Goal: Navigation & Orientation: Find specific page/section

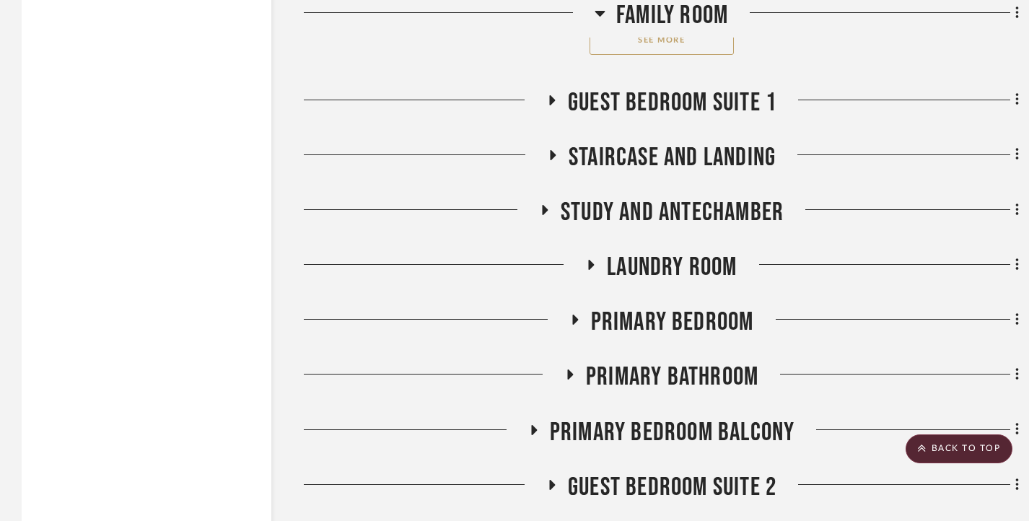
scroll to position [8440, 0]
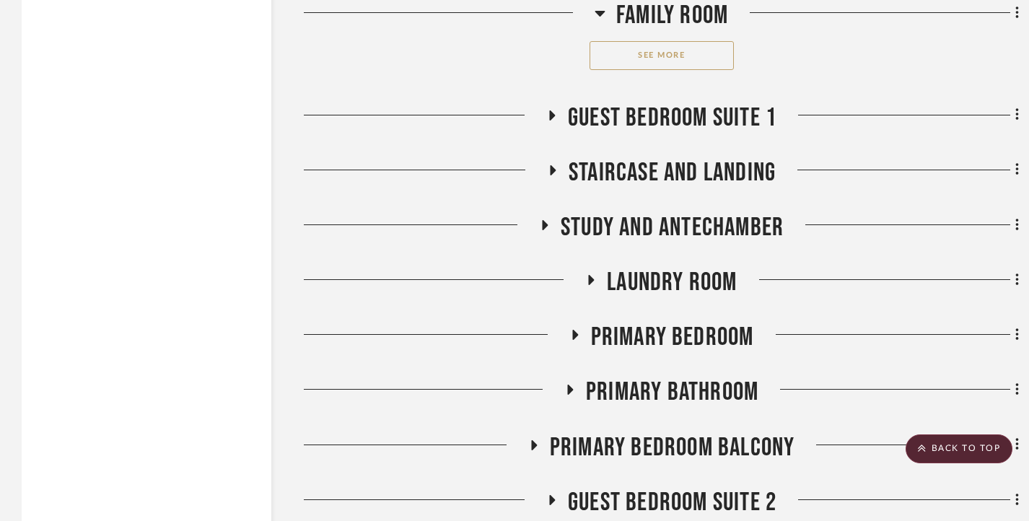
click at [553, 128] on fa-icon at bounding box center [551, 120] width 11 height 21
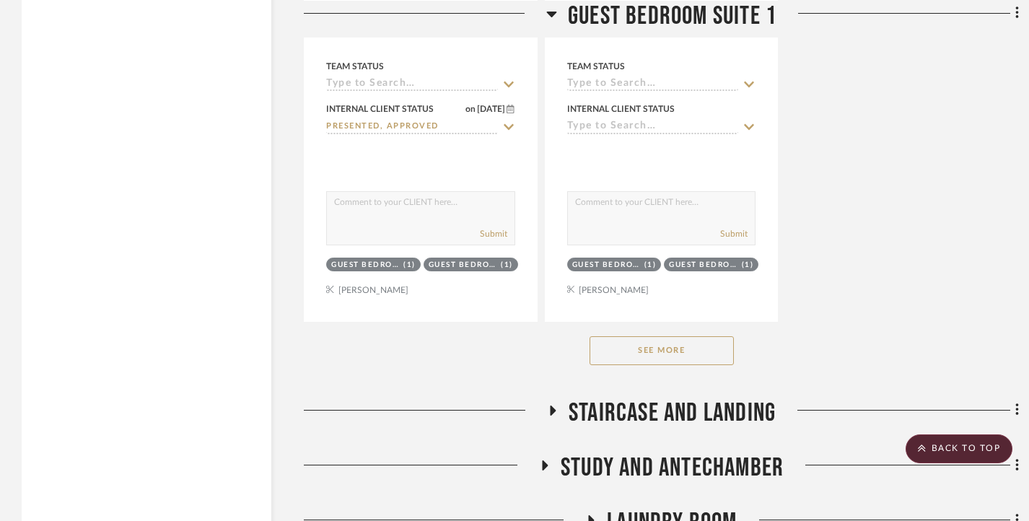
scroll to position [10244, 0]
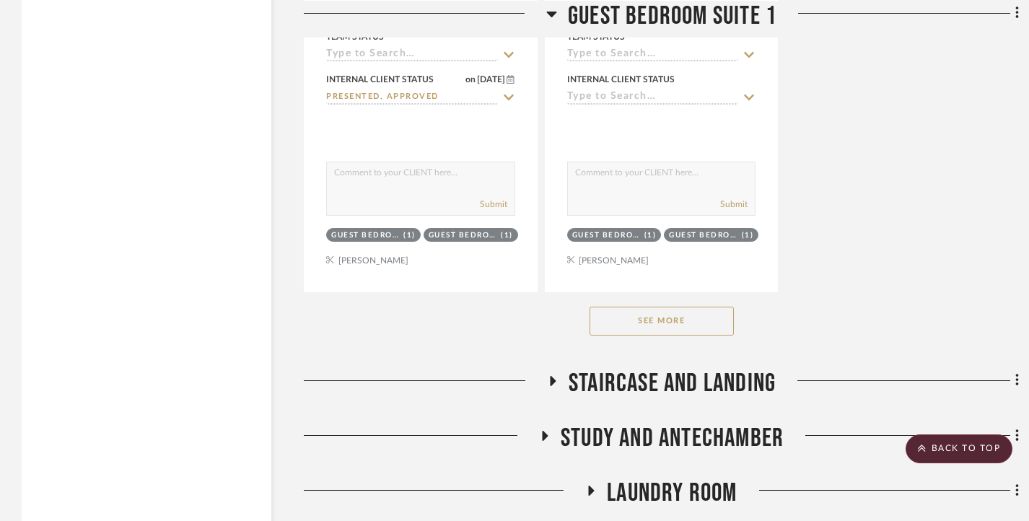
click at [641, 325] on button "See More" at bounding box center [661, 321] width 144 height 29
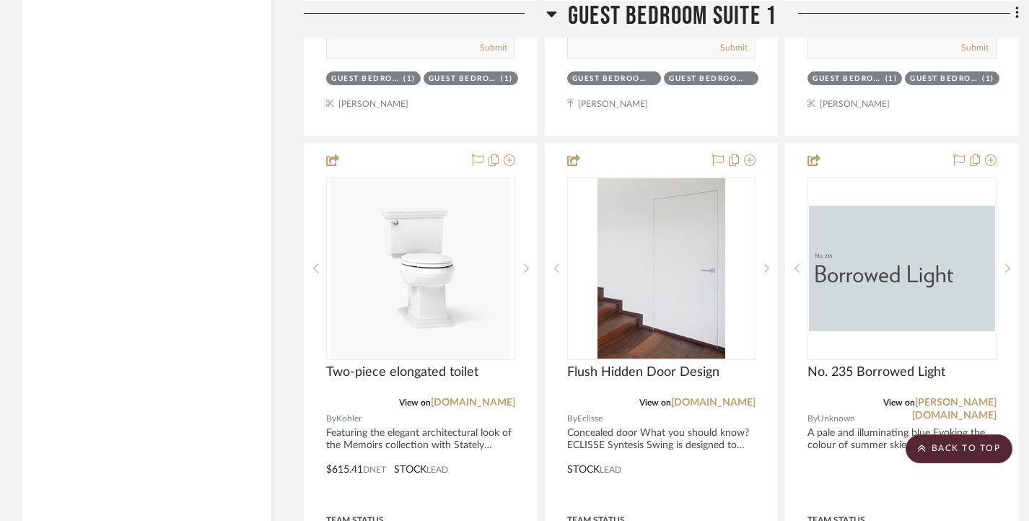
scroll to position [11109, 0]
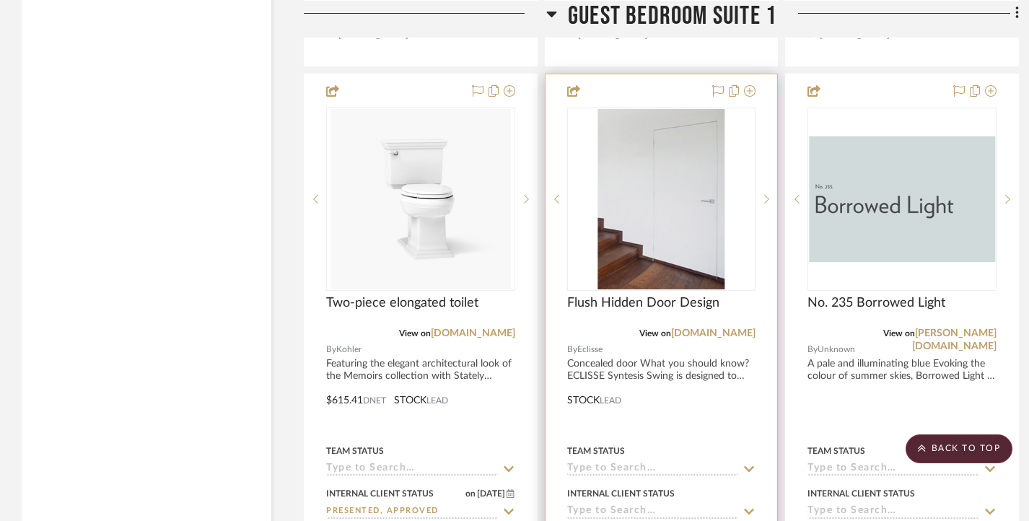
click at [644, 221] on img "0" at bounding box center [660, 199] width 127 height 180
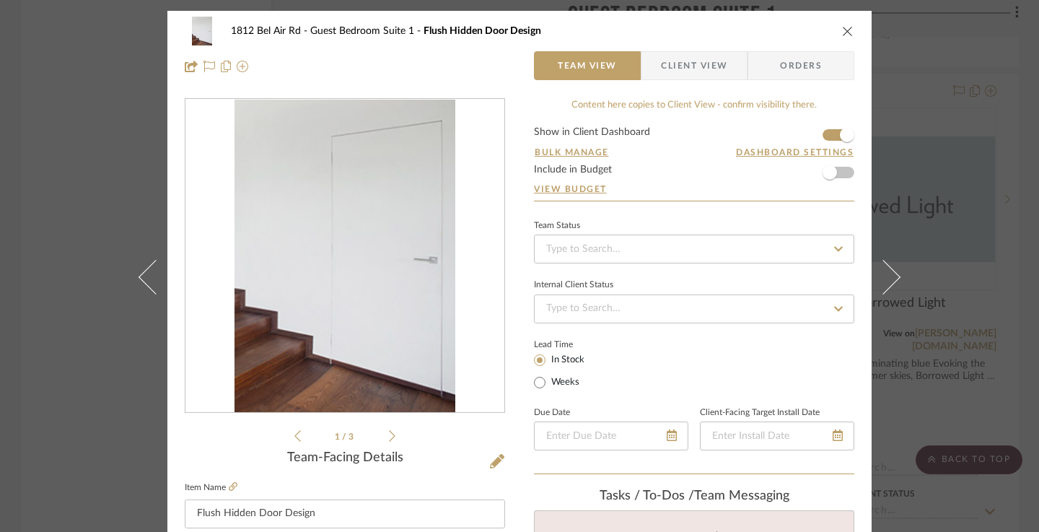
scroll to position [72, 0]
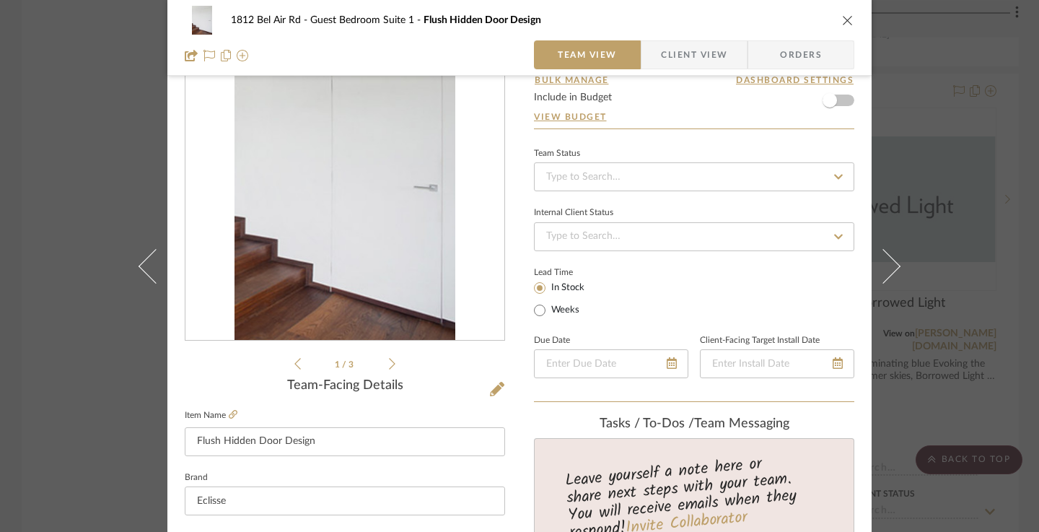
click at [389, 362] on icon at bounding box center [392, 363] width 6 height 13
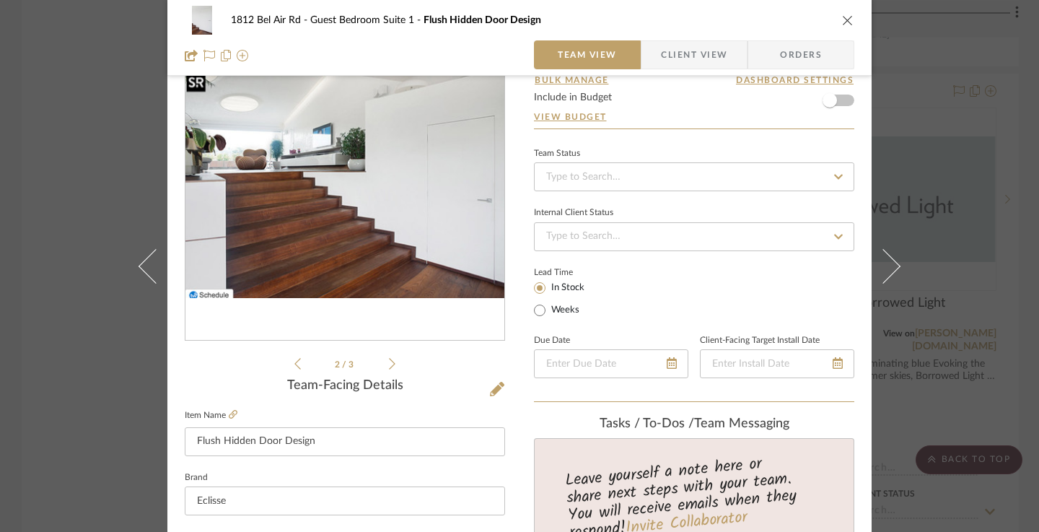
click at [389, 362] on icon at bounding box center [392, 363] width 6 height 13
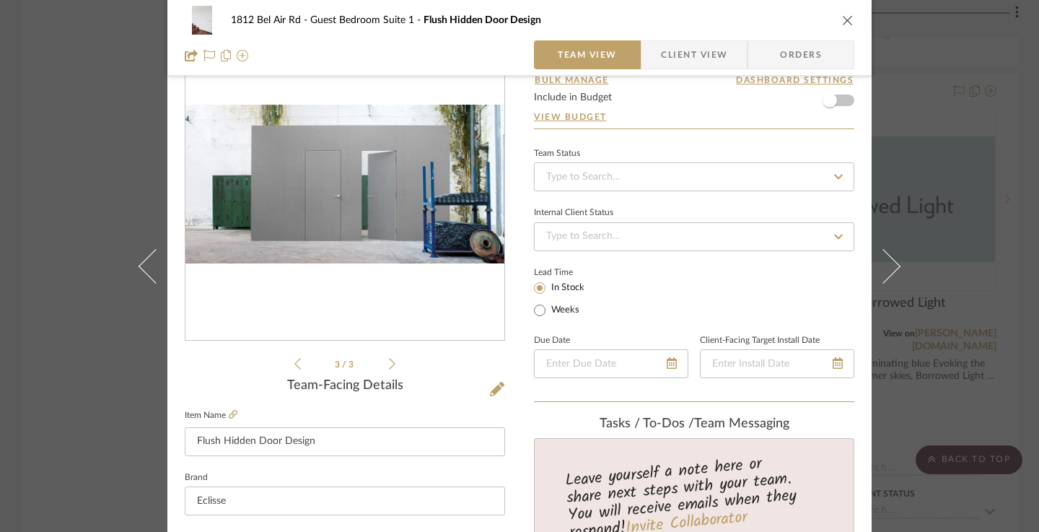
click at [294, 364] on icon at bounding box center [297, 363] width 6 height 13
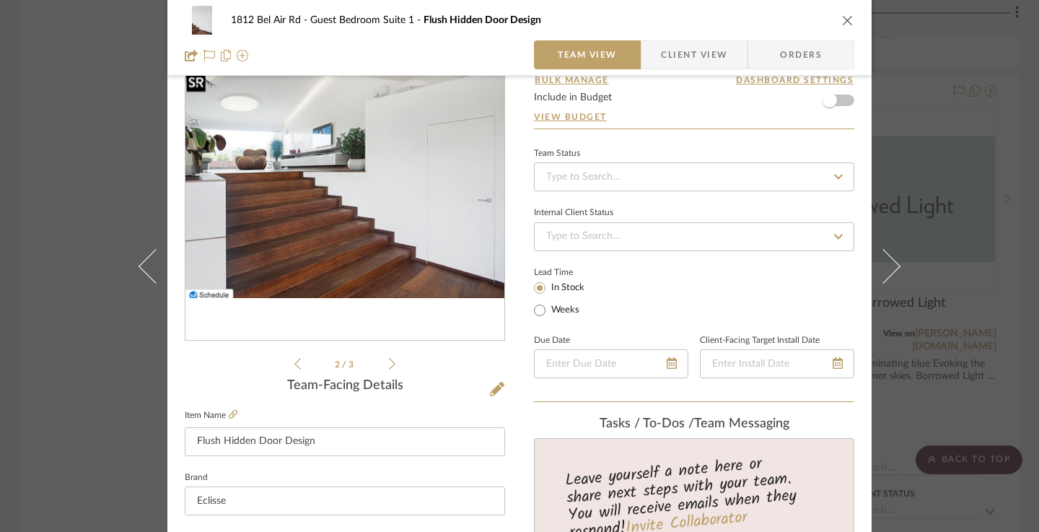
click at [294, 363] on icon at bounding box center [297, 363] width 6 height 13
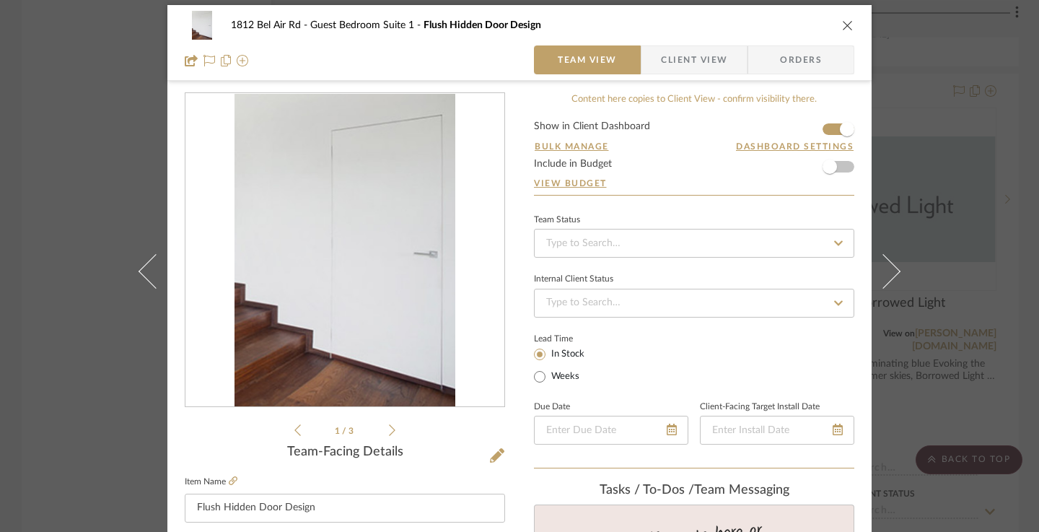
scroll to position [0, 0]
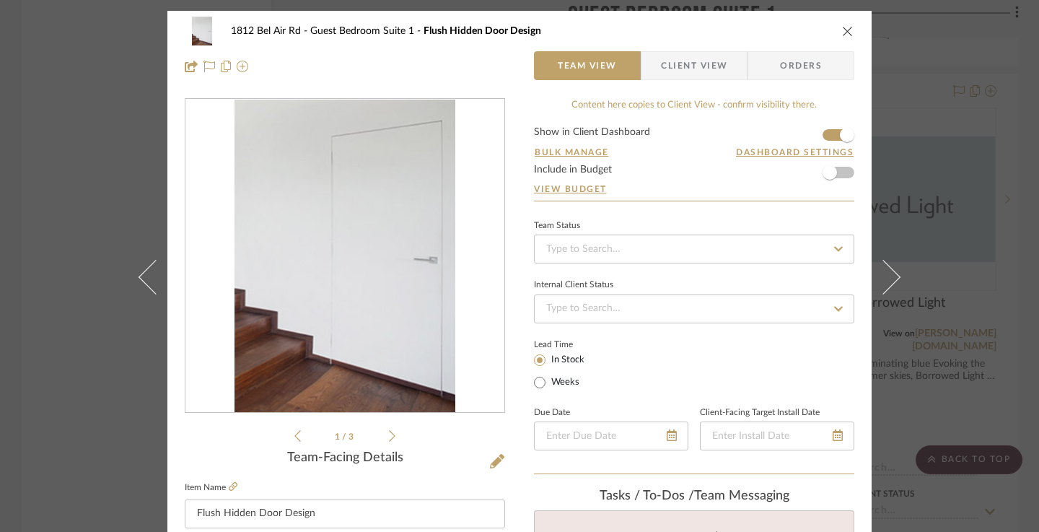
click at [997, 256] on div "1812 Bel Air Rd Guest Bedroom Suite 1 Flush Hidden Door Design Team View Client…" at bounding box center [519, 266] width 1039 height 532
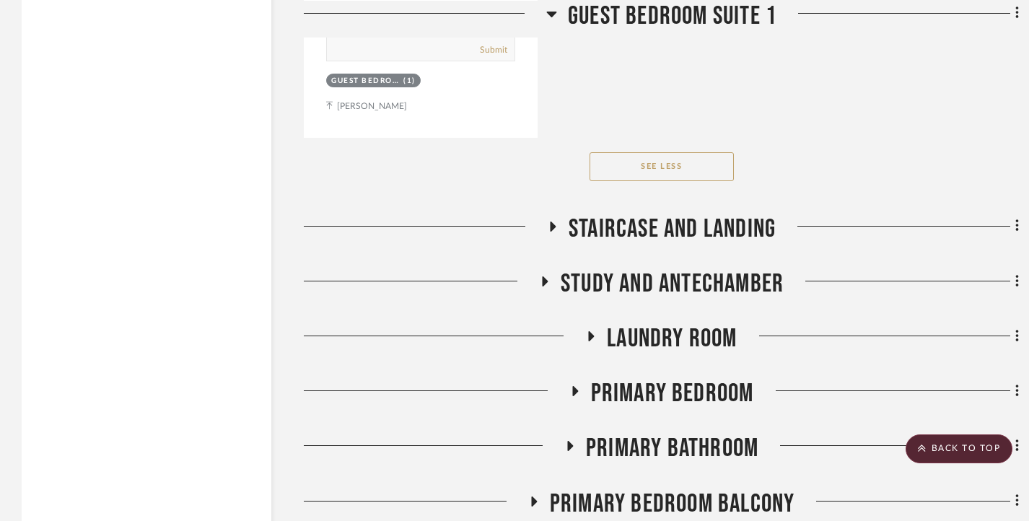
scroll to position [25753, 0]
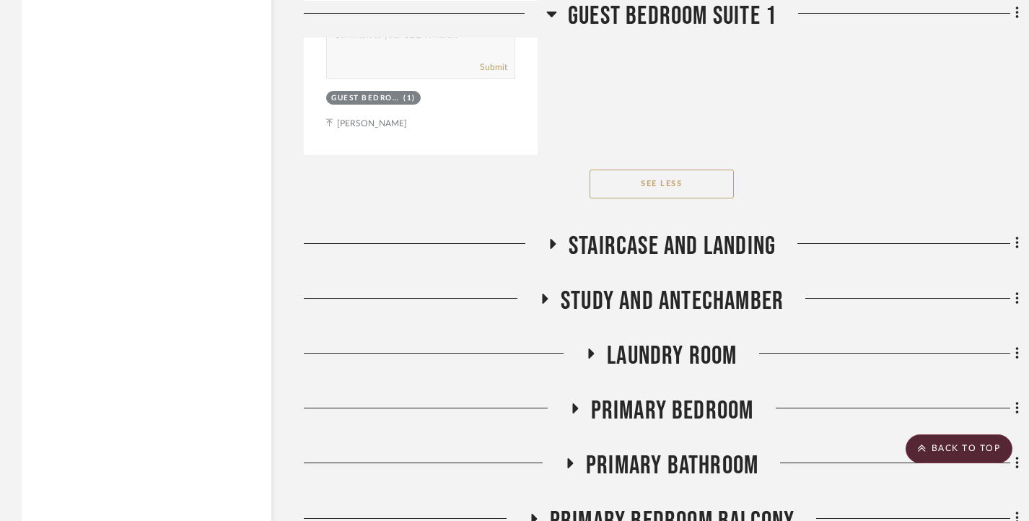
click at [550, 12] on icon at bounding box center [551, 14] width 10 height 6
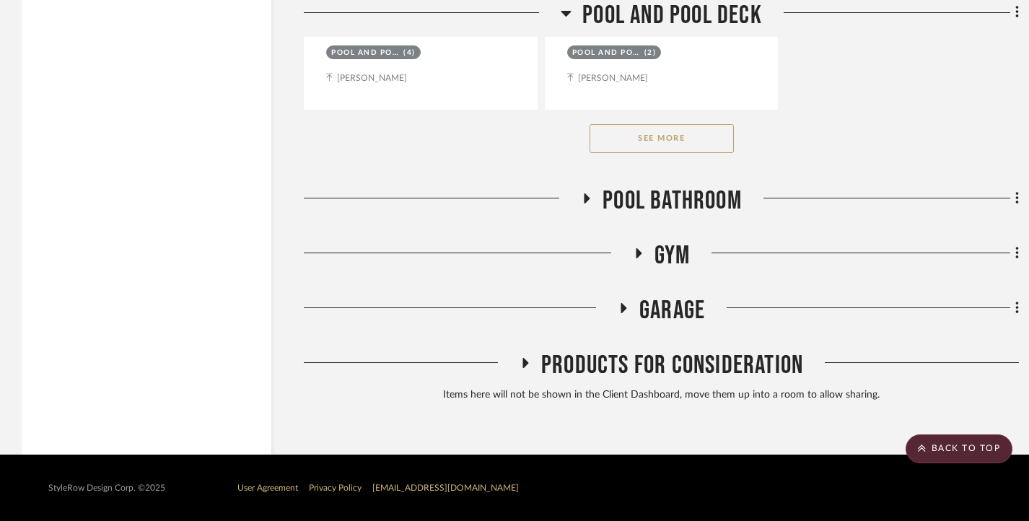
scroll to position [11028, 0]
click at [524, 360] on icon at bounding box center [525, 363] width 6 height 10
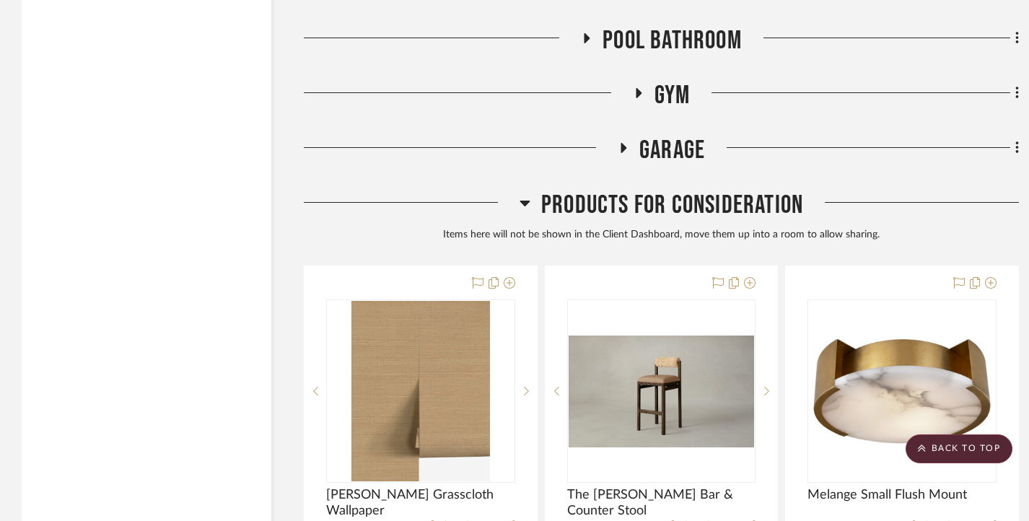
click at [524, 206] on icon at bounding box center [524, 204] width 10 height 6
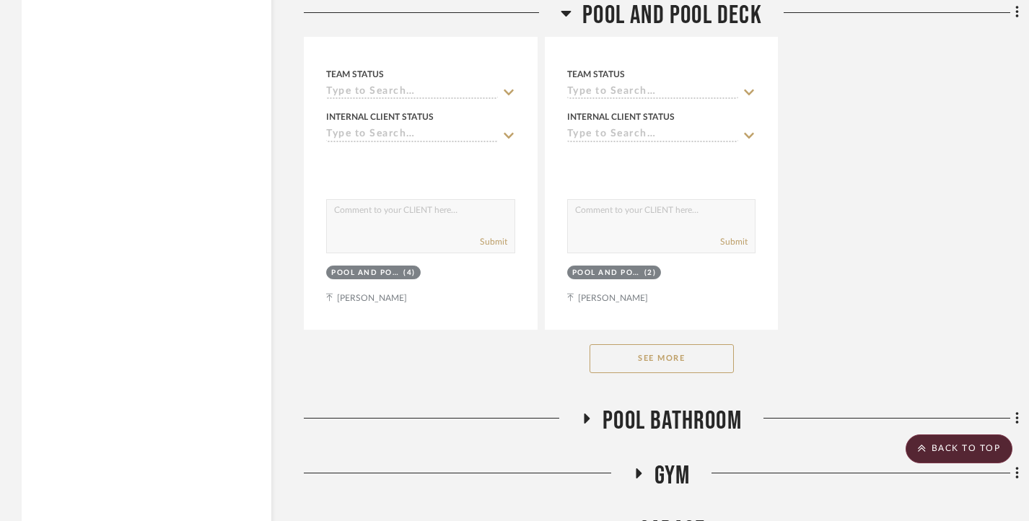
scroll to position [10883, 0]
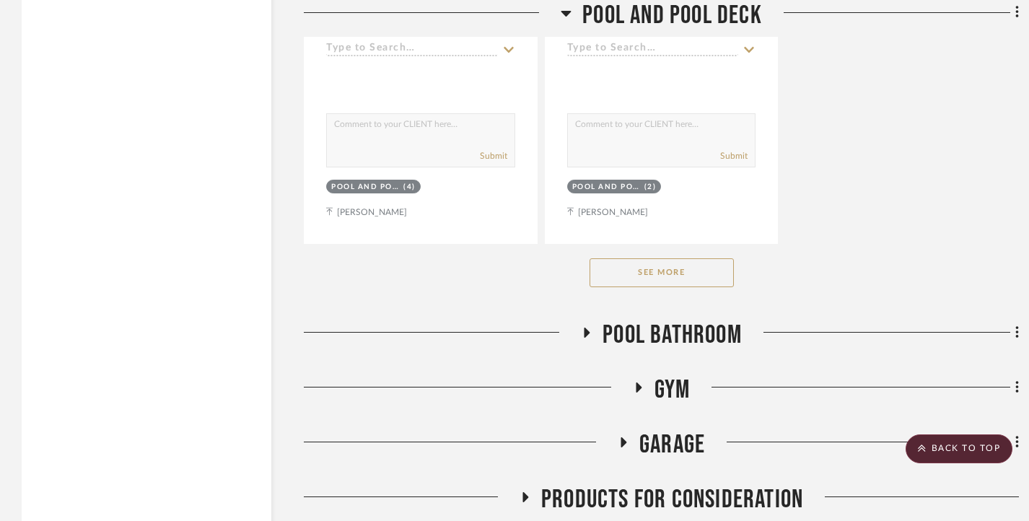
click at [652, 278] on button "See More" at bounding box center [661, 272] width 144 height 29
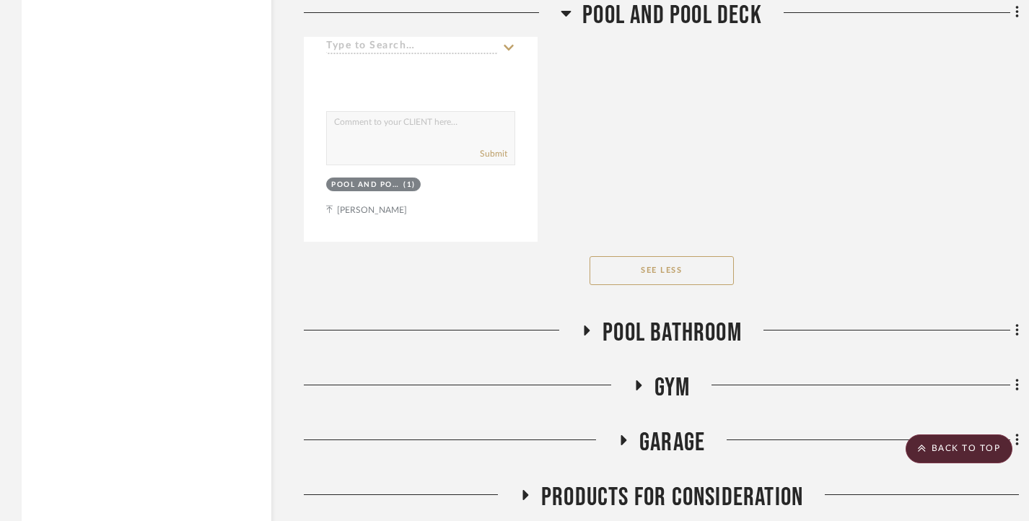
scroll to position [11533, 0]
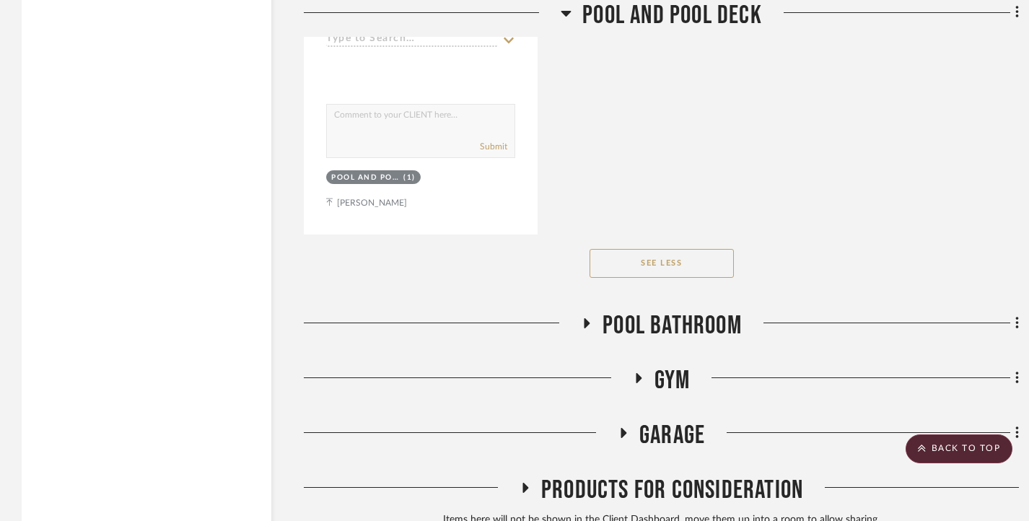
click at [583, 327] on h3 "Pool Bathroom" at bounding box center [661, 325] width 161 height 31
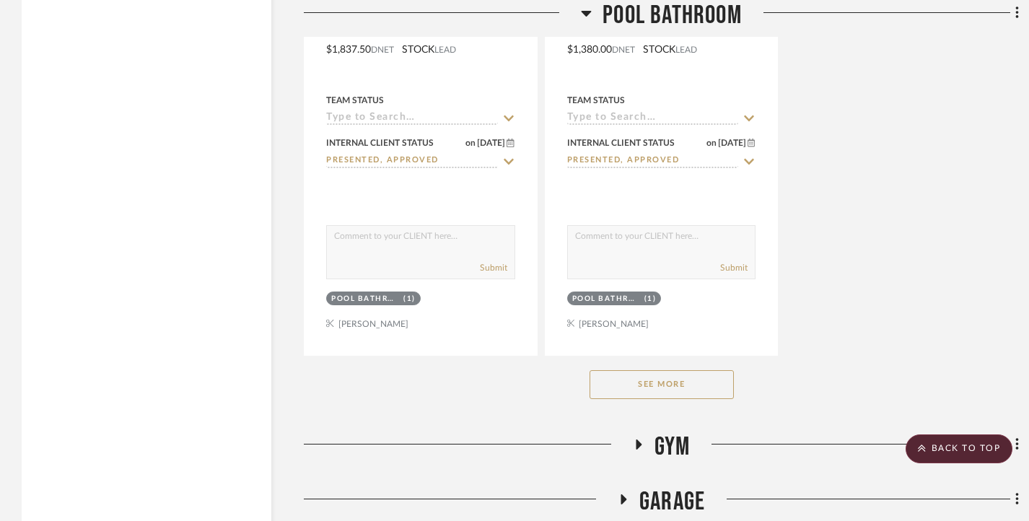
scroll to position [13553, 0]
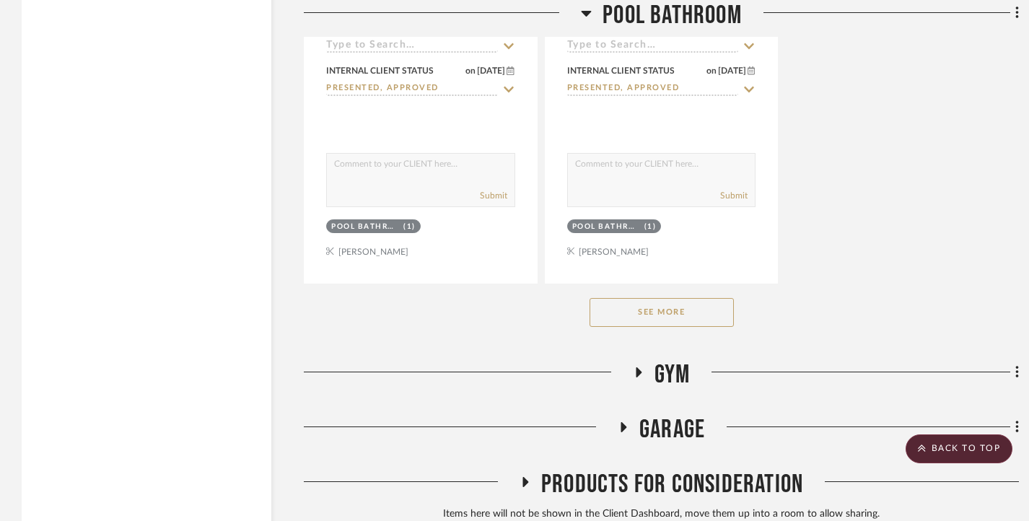
drag, startPoint x: 662, startPoint y: 317, endPoint x: 781, endPoint y: 260, distance: 132.3
click at [662, 317] on button "See More" at bounding box center [661, 312] width 144 height 29
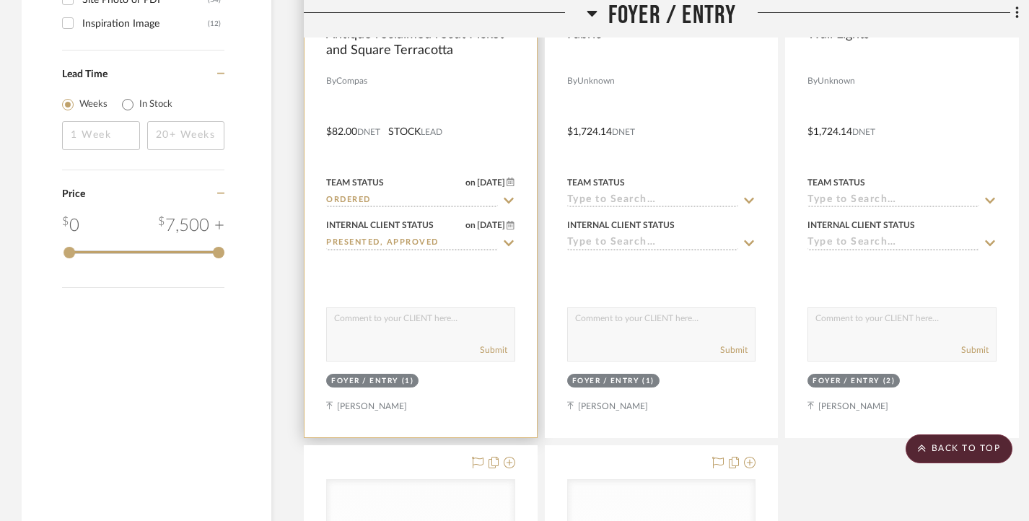
scroll to position [2886, 0]
